Goal: Answer question/provide support

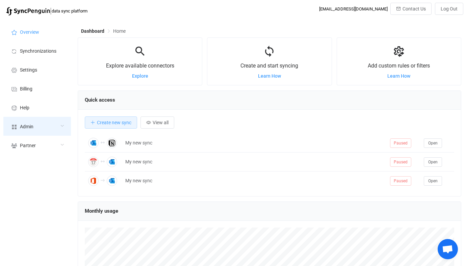
scroll to position [131, 383]
click at [54, 123] on div "Admin" at bounding box center [37, 126] width 68 height 19
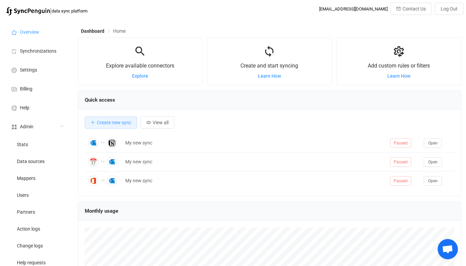
click at [40, 186] on div "Overview Synchronizations Settings Billing Help Admin Stats Data sources Mapper…" at bounding box center [37, 205] width 74 height 372
click at [39, 198] on li "Users" at bounding box center [37, 194] width 68 height 17
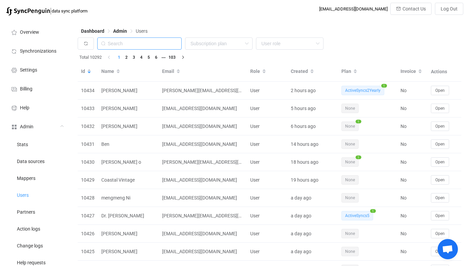
click at [159, 47] on input "text" at bounding box center [139, 43] width 84 height 12
click at [161, 46] on input "text" at bounding box center [139, 43] width 84 height 12
paste input "vivek.gupta@mindfulwellness.com"
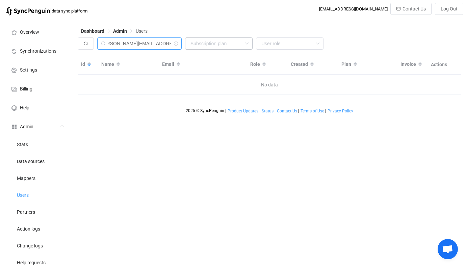
drag, startPoint x: 120, startPoint y: 44, endPoint x: 228, endPoint y: 44, distance: 108.0
click at [228, 44] on div "vivek.gupta@mindfulwellness.com None Single SingleYearly SinglePlus SinglePlusY…" at bounding box center [269, 45] width 383 height 16
type input "vivek"
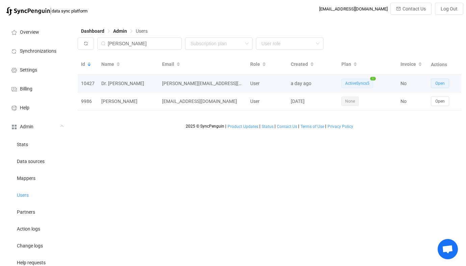
click at [439, 81] on button "Open" at bounding box center [440, 83] width 18 height 9
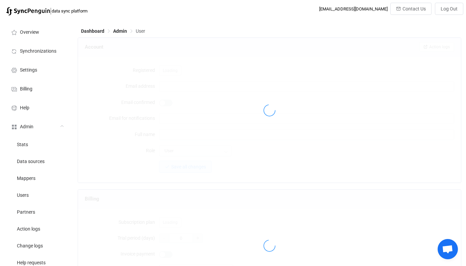
type input "[PERSON_NAME][EMAIL_ADDRESS][DOMAIN_NAME]"
type input "Dr. [PERSON_NAME]"
type input "14"
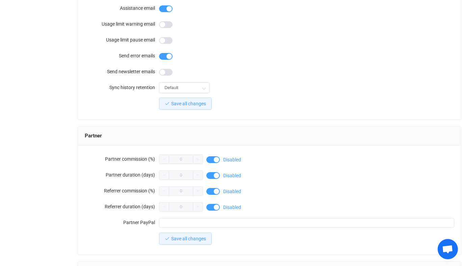
scroll to position [588, 0]
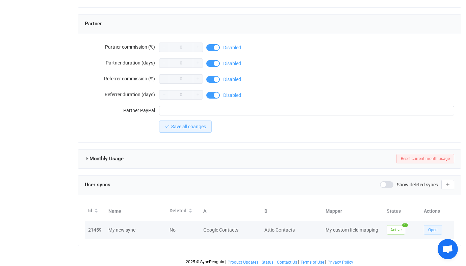
click at [435, 228] on span "Open" at bounding box center [432, 229] width 9 height 5
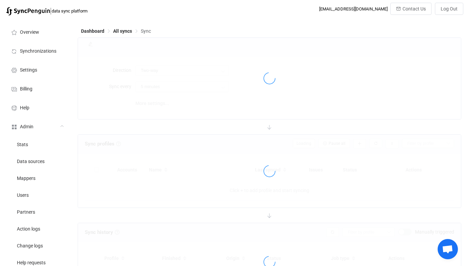
type input "15 minutes"
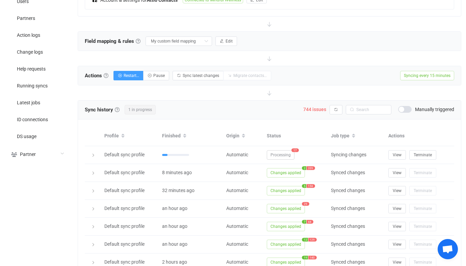
scroll to position [195, 0]
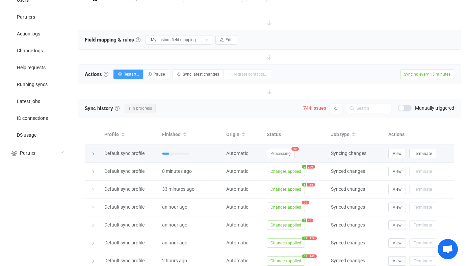
click at [292, 157] on span "Processing" at bounding box center [281, 153] width 28 height 9
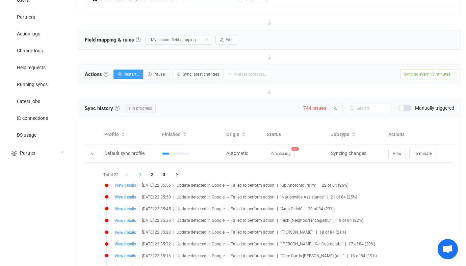
click at [128, 185] on span "View details" at bounding box center [125, 185] width 22 height 5
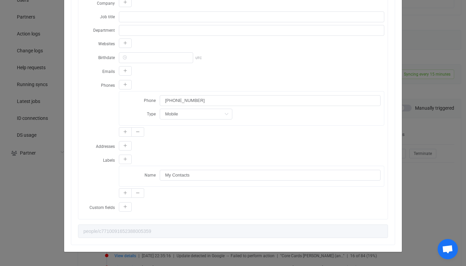
scroll to position [197, 0]
click at [52, 151] on div "Resync Show JSON A Attio error occurred: An invalid value was passed to attribu…" at bounding box center [233, 133] width 466 height 266
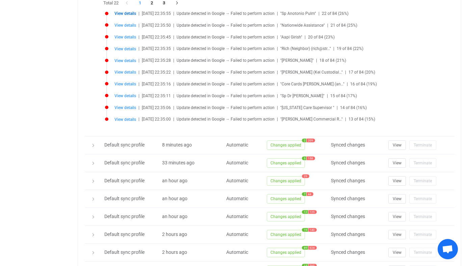
scroll to position [385, 0]
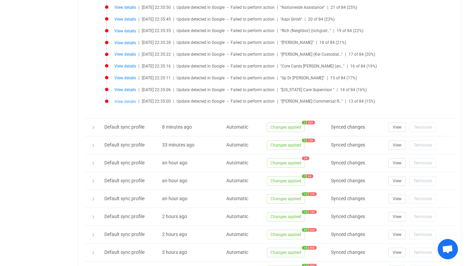
click at [134, 103] on span "View details" at bounding box center [125, 101] width 22 height 5
type input "John"
type input "Accardo Commercial Real Estate"
type input "John Accardo Commercial Real Estate"
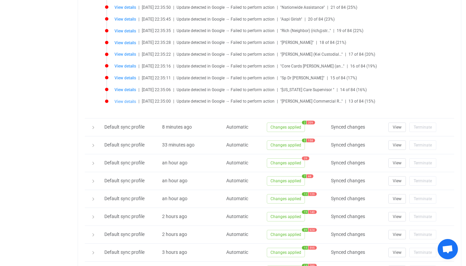
type input "(310) 901-2048"
type input "people/c5844638554342615632"
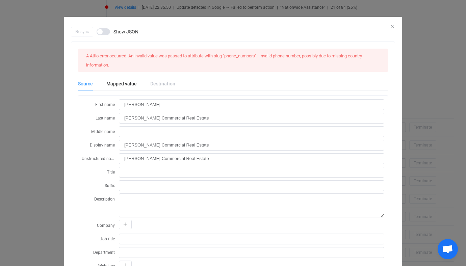
click at [57, 126] on div "Resync Show JSON A Attio error occurred: An invalid value was passed to attribu…" at bounding box center [233, 133] width 466 height 266
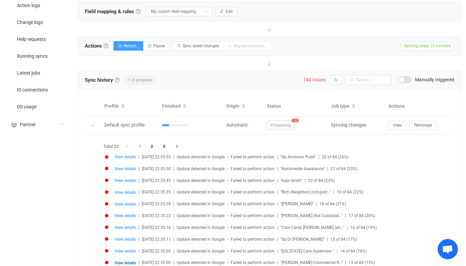
scroll to position [222, 0]
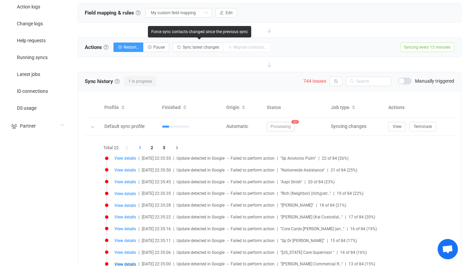
click at [220, 6] on div "Field mapping & rules Field mapping & rules By default, all contacts of the con…" at bounding box center [269, 12] width 383 height 19
click at [225, 10] on span "Edit" at bounding box center [228, 12] width 7 height 5
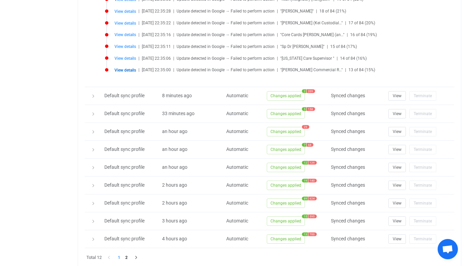
scroll to position [759, 0]
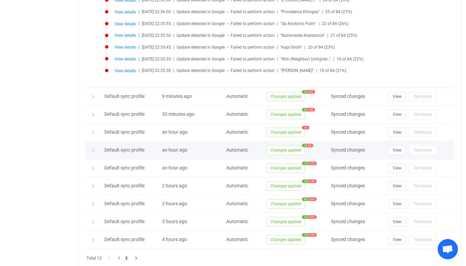
click at [295, 151] on span "Changes applied" at bounding box center [286, 149] width 38 height 9
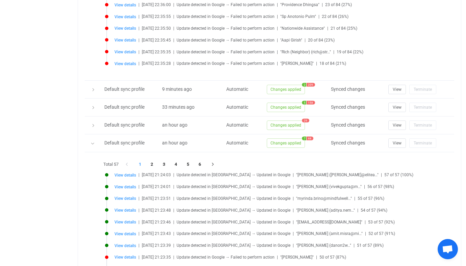
scroll to position [769, 0]
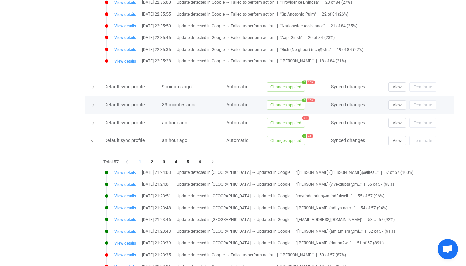
click at [276, 107] on span "Changes applied" at bounding box center [286, 104] width 38 height 9
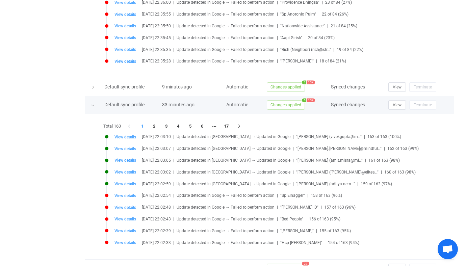
click at [276, 107] on span "Changes applied" at bounding box center [286, 104] width 38 height 9
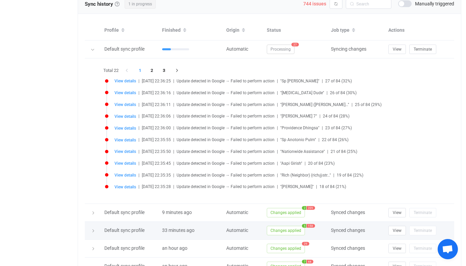
scroll to position [641, 0]
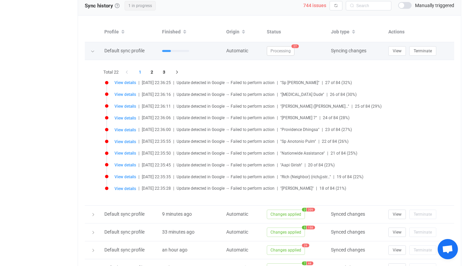
click at [97, 48] on div at bounding box center [93, 51] width 16 height 7
click at [93, 49] on div at bounding box center [92, 50] width 7 height 9
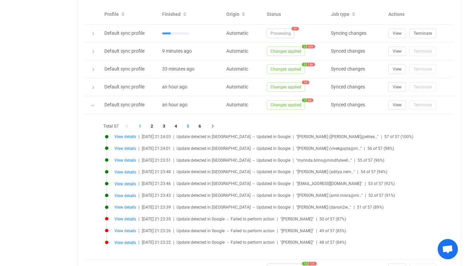
scroll to position [660, 0]
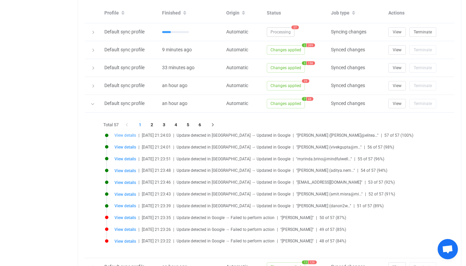
click at [129, 136] on span "View details" at bounding box center [125, 135] width 22 height 5
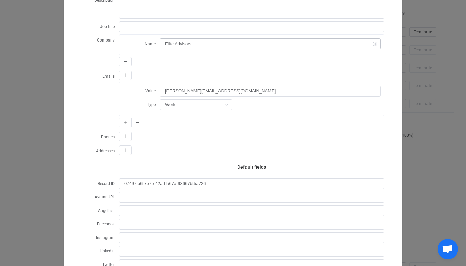
scroll to position [132, 0]
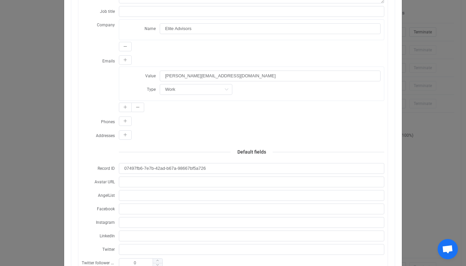
click at [41, 158] on div "Resync Show JSON Source Mapped value Destination First name Janna Last name Sco…" at bounding box center [233, 133] width 466 height 266
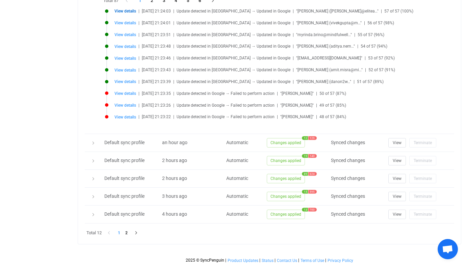
scroll to position [431, 0]
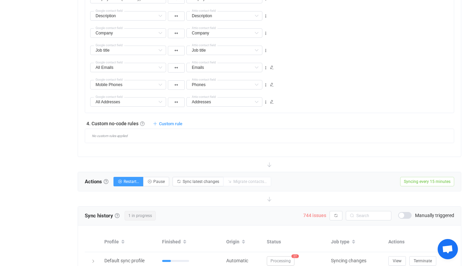
click at [321, 216] on span "744 issues" at bounding box center [314, 215] width 23 height 5
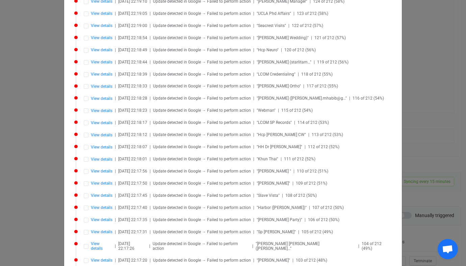
scroll to position [1983, 0]
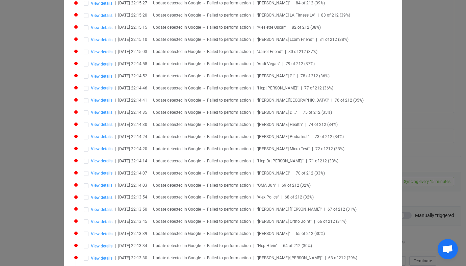
click at [100, 159] on li "View details | 2025-09-17 22:14:14 | Update detected in Google → Failed to perf…" at bounding box center [234, 165] width 321 height 12
click at [100, 171] on span "View details" at bounding box center [102, 173] width 22 height 5
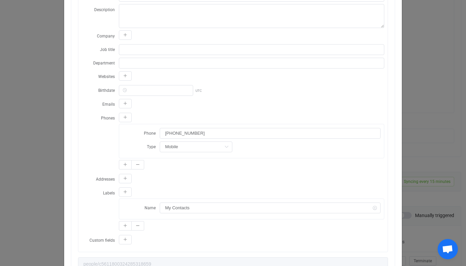
scroll to position [166, 0]
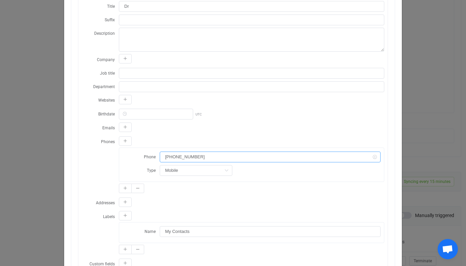
drag, startPoint x: 211, startPoint y: 155, endPoint x: 151, endPoint y: 154, distance: 60.1
click at [151, 154] on div "Phone (310) 871-2180" at bounding box center [252, 156] width 258 height 11
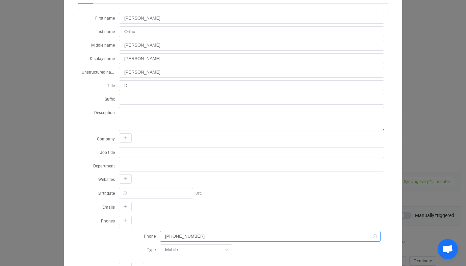
scroll to position [0, 0]
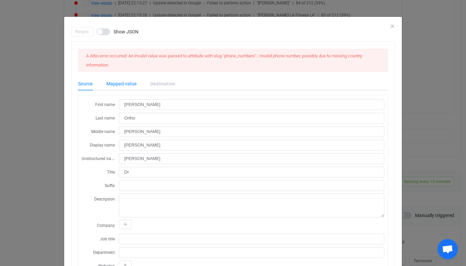
click at [120, 84] on div "Mapped value" at bounding box center [122, 84] width 44 height 14
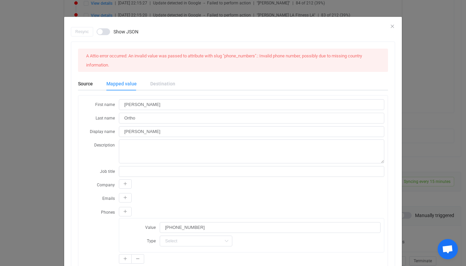
click at [47, 142] on div "Resync Show JSON A Attio error occurred: An invalid value was passed to attribu…" at bounding box center [233, 133] width 466 height 266
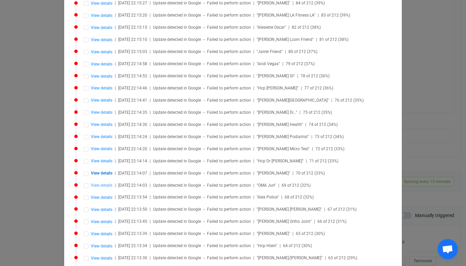
click at [99, 183] on span "View details" at bounding box center [102, 185] width 22 height 5
type input "OMA"
type input "Jun"
type input "Hyewon"
type input "OMA Jun"
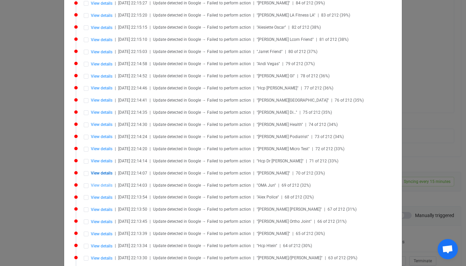
type input "OMA Jun"
type input "(808) 295-8955"
type input "people/c7966033194469229978"
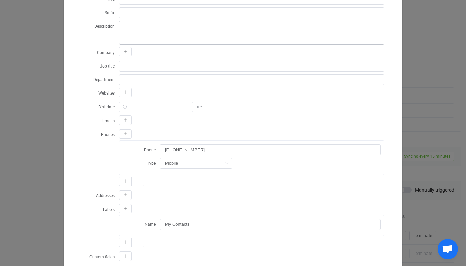
scroll to position [124, 0]
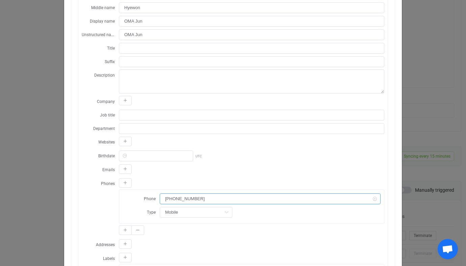
drag, startPoint x: 191, startPoint y: 197, endPoint x: 113, endPoint y: 192, distance: 78.5
click at [113, 191] on div "Phones Phone (808) 295-8955 Type Mobile Home Work Mobile Home fax Work fax Othe…" at bounding box center [233, 207] width 302 height 59
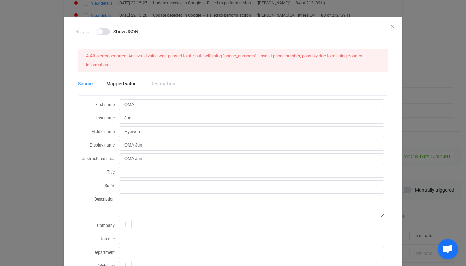
click at [49, 176] on div "Resync Show JSON A Attio error occurred: An invalid value was passed to attribu…" at bounding box center [233, 133] width 466 height 266
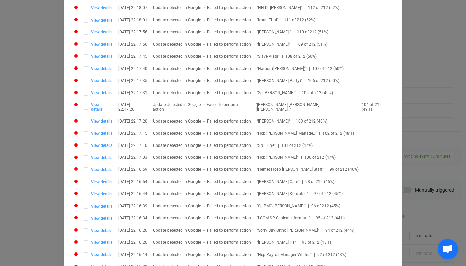
scroll to position [1607, 0]
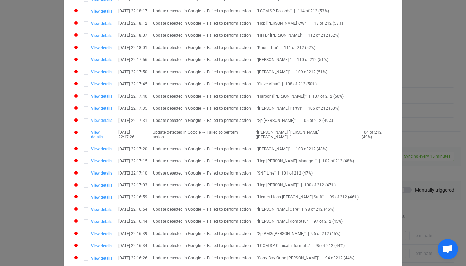
click at [105, 118] on span "View details" at bounding box center [102, 120] width 22 height 5
type input "Sp Dr Ahmed"
type input "Nephrology"
type input "Khaja"
type input "Sp Dr Ahmed Nephrology"
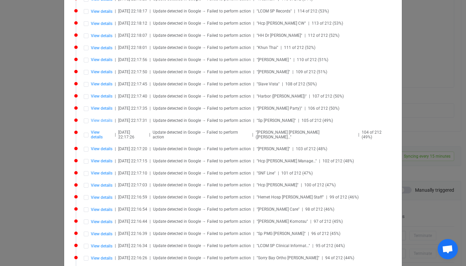
type input "Sp Dr Ahmed Nephrology"
type input "(310) 346-9988"
type input "people/c288780993310221442"
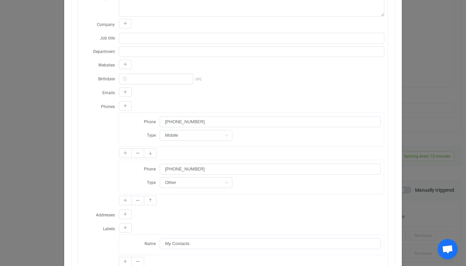
scroll to position [201, 0]
click at [438, 133] on div "Resync Show JSON A Attio error occurred: An invalid value was passed to attribu…" at bounding box center [233, 133] width 466 height 266
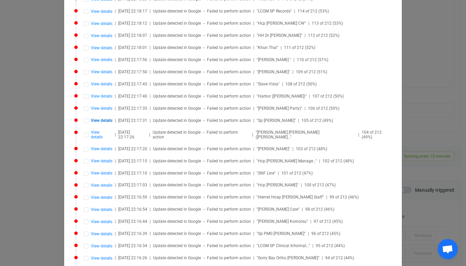
click at [440, 131] on div "Syncing issues Delete all Retry all View details | 2025-09-17 22:36:46 | Update…" at bounding box center [233, 133] width 466 height 266
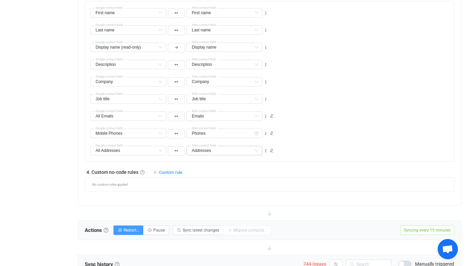
scroll to position [384, 0]
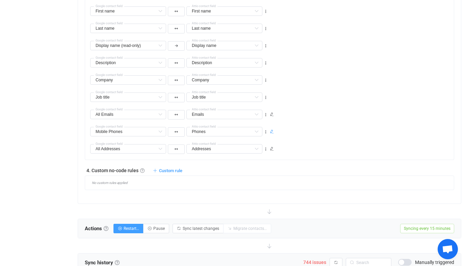
click at [272, 131] on icon at bounding box center [272, 132] width 4 height 4
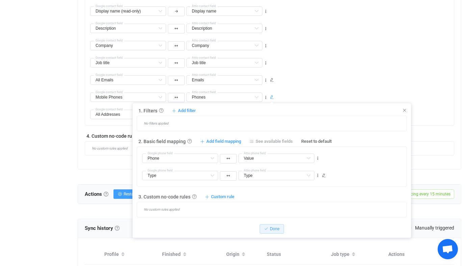
scroll to position [420, 0]
click at [334, 65] on div "Job title Middle name Default field Unstructured name Default field Title Defau…" at bounding box center [272, 59] width 364 height 17
click at [407, 111] on div "1. Filters Filters Control what data is synced by adding inclusion or exclusion…" at bounding box center [271, 169] width 279 height 135
click at [405, 110] on icon at bounding box center [404, 109] width 5 height 5
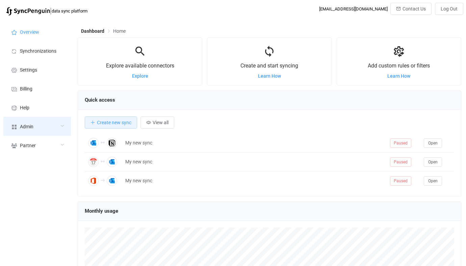
scroll to position [131, 383]
click at [49, 120] on div "Admin" at bounding box center [37, 126] width 68 height 19
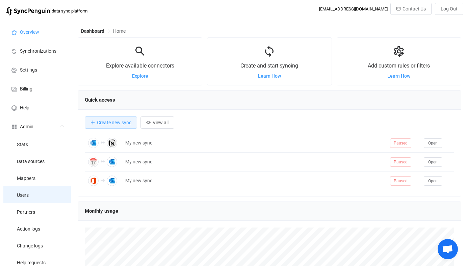
click at [33, 192] on li "Users" at bounding box center [37, 194] width 68 height 17
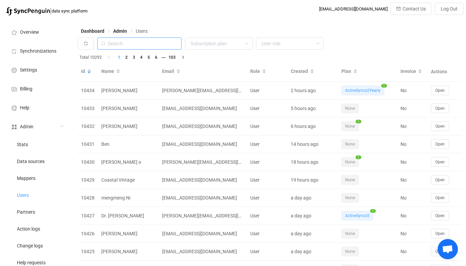
click at [160, 41] on input "text" at bounding box center [139, 43] width 84 height 12
paste input "[DOMAIN_NAME]"
type input "[DOMAIN_NAME]"
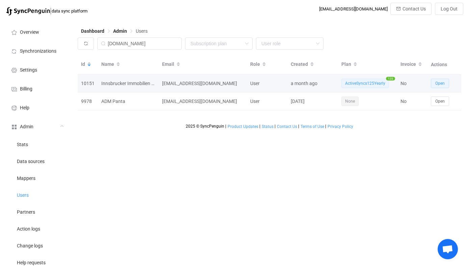
click at [440, 79] on button "Open" at bounding box center [440, 83] width 18 height 9
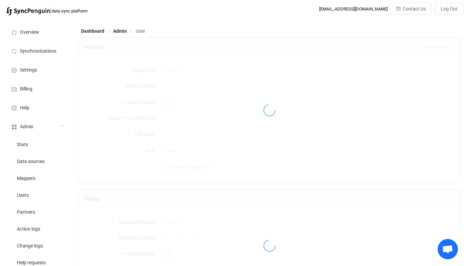
type input "[EMAIL_ADDRESS][DOMAIN_NAME]"
type input "Innsbrucker Immobilien GmbH & Co KG"
type input "14"
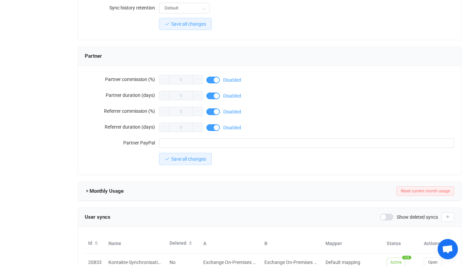
scroll to position [588, 0]
